Goal: Information Seeking & Learning: Learn about a topic

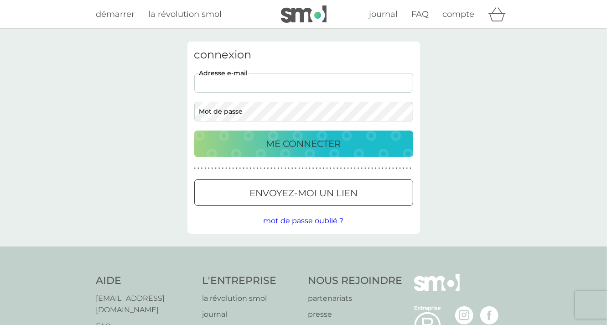
click at [241, 81] on input "adresse e-mail" at bounding box center [303, 83] width 219 height 20
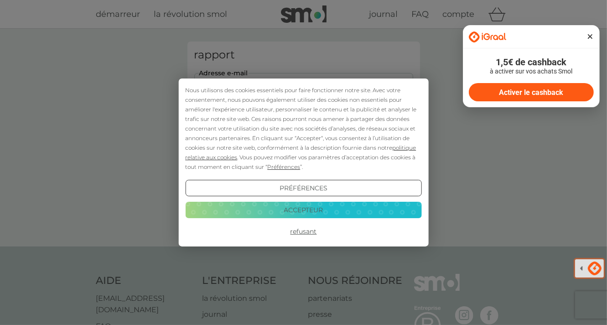
type input "mt.fouillet@gmail.com"
click at [308, 233] on font "Refusant" at bounding box center [303, 231] width 26 height 8
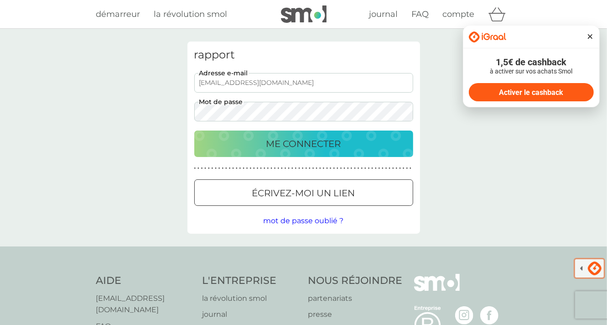
click at [325, 146] on font "ME CONNECTER" at bounding box center [303, 143] width 75 height 11
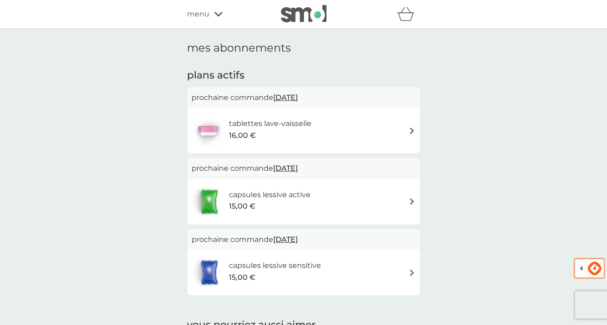
click at [414, 202] on img at bounding box center [412, 201] width 7 height 7
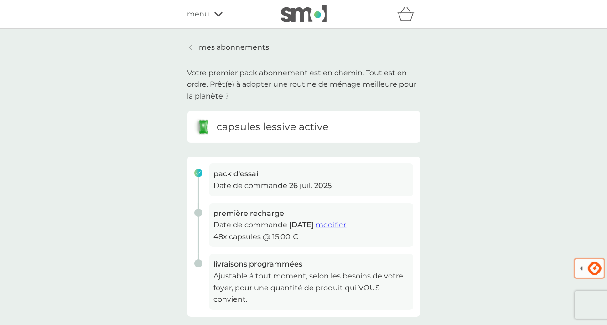
click at [191, 49] on icon at bounding box center [191, 47] width 4 height 7
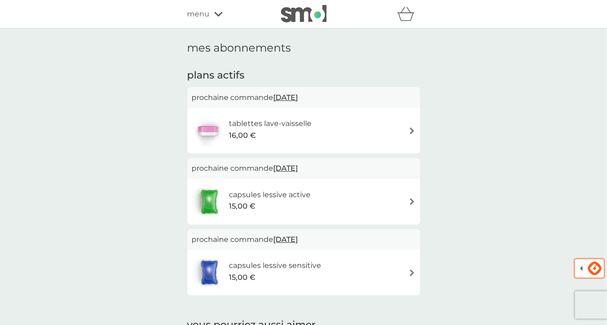
click at [411, 129] on img at bounding box center [412, 130] width 7 height 7
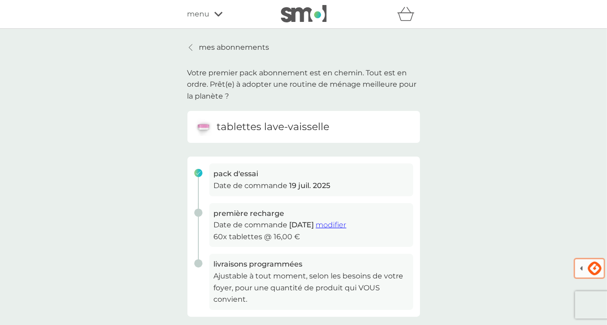
click at [189, 48] on icon at bounding box center [191, 47] width 4 height 7
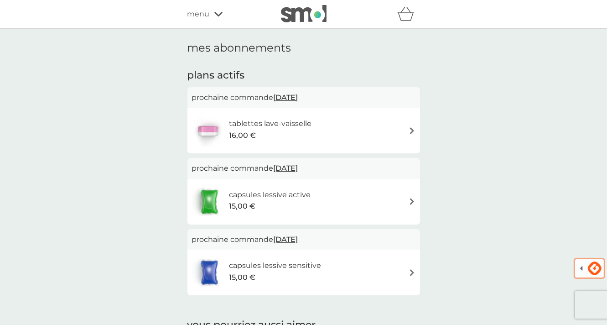
click at [412, 275] on img at bounding box center [412, 272] width 7 height 7
click at [216, 12] on icon at bounding box center [218, 13] width 8 height 5
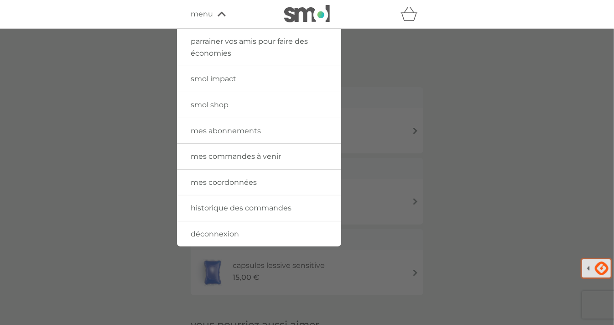
click at [212, 103] on span "smol shop" at bounding box center [210, 104] width 38 height 9
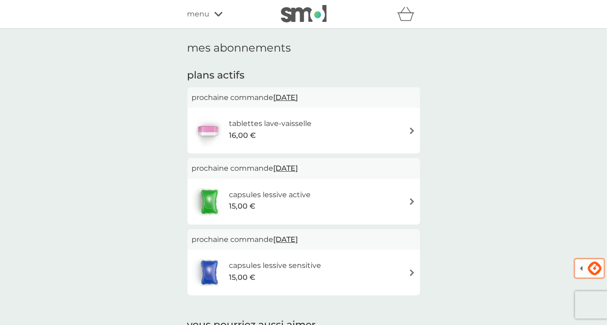
click at [403, 14] on icon "panier" at bounding box center [405, 14] width 17 height 14
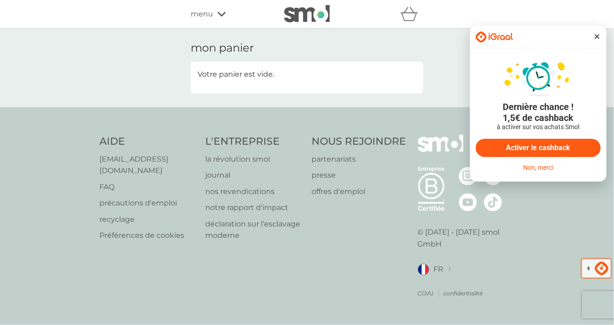
click at [220, 12] on icon at bounding box center [222, 13] width 8 height 5
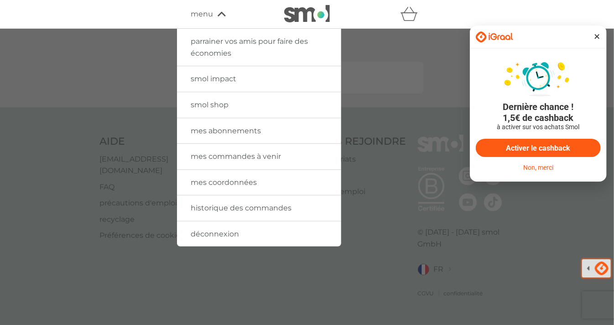
click at [230, 78] on span "smol impact" at bounding box center [214, 78] width 46 height 9
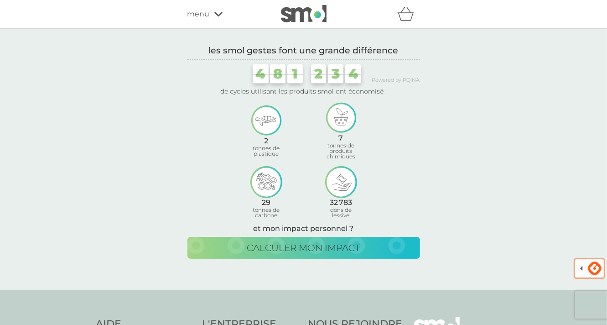
click at [219, 14] on icon at bounding box center [218, 14] width 8 height 5
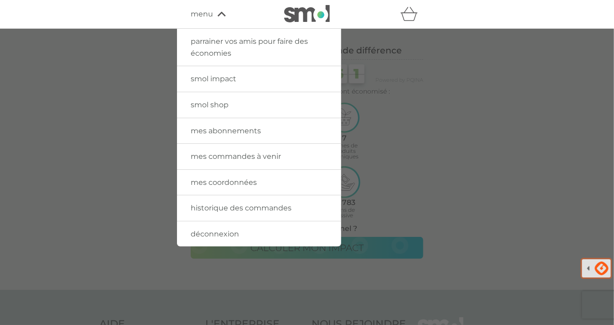
click at [219, 104] on span "smol shop" at bounding box center [210, 104] width 38 height 9
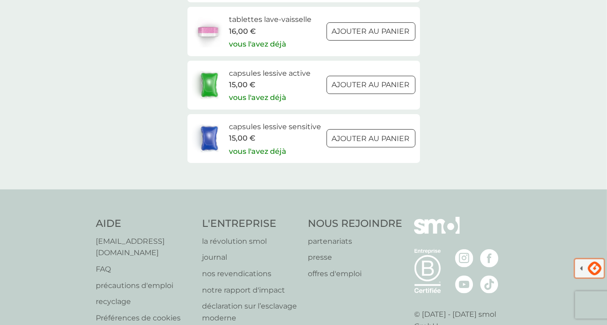
scroll to position [183, 0]
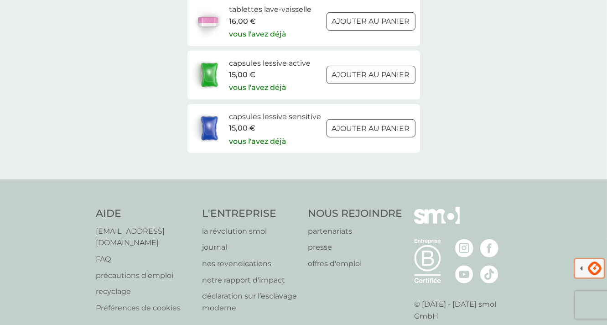
click at [233, 279] on p "notre rapport d'impact" at bounding box center [250, 280] width 97 height 12
